Goal: Navigation & Orientation: Go to known website

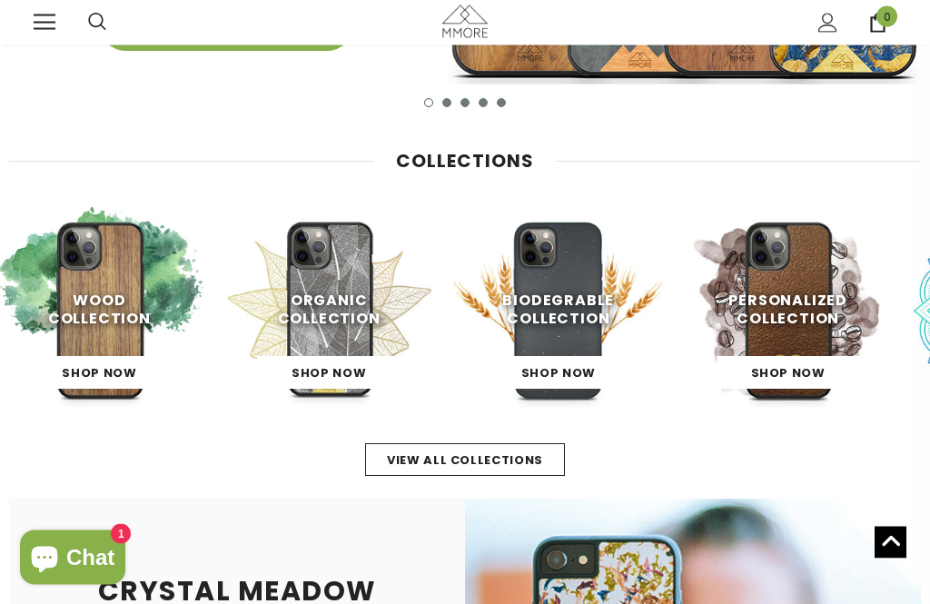
scroll to position [334, 0]
click at [83, 286] on img at bounding box center [100, 310] width 212 height 212
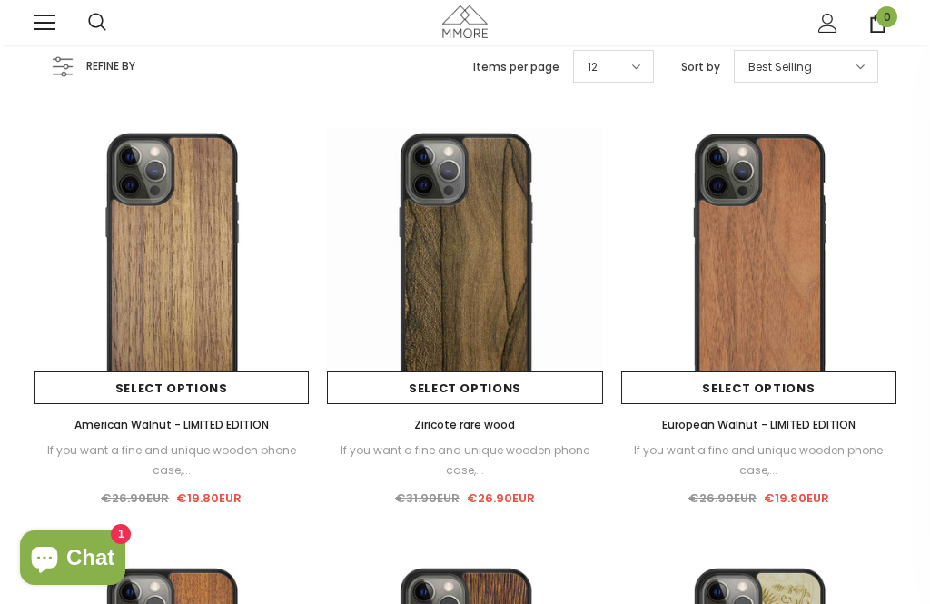
scroll to position [213, 0]
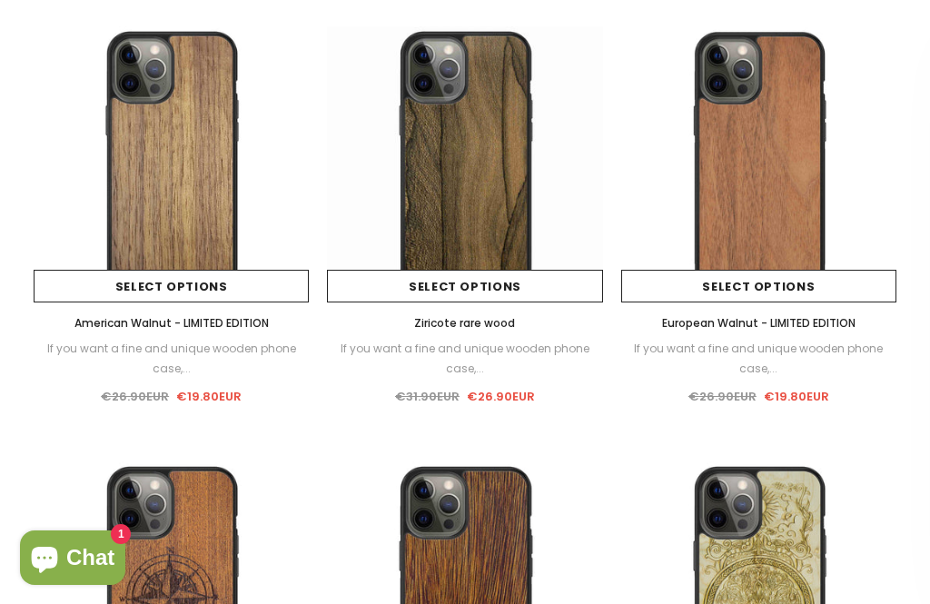
scroll to position [0, 0]
